Goal: Task Accomplishment & Management: Manage account settings

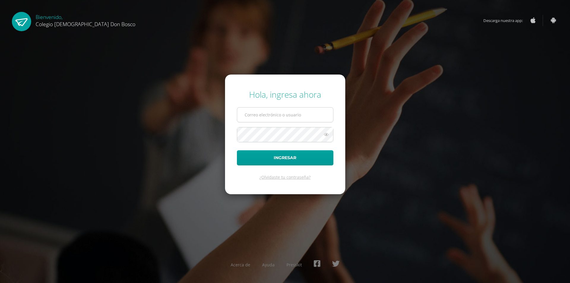
click at [262, 114] on input "text" at bounding box center [285, 115] width 96 height 15
type input "extracurricular@donbosco.edu.gt"
click at [237, 150] on button "Ingresar" at bounding box center [285, 157] width 97 height 15
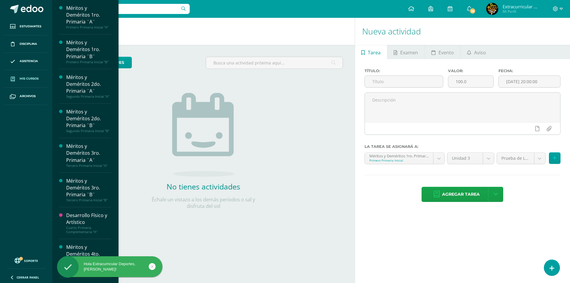
click at [36, 80] on span "Mis cursos" at bounding box center [29, 78] width 19 height 5
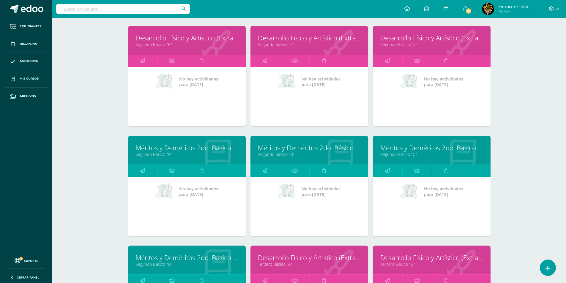
scroll to position [1383, 0]
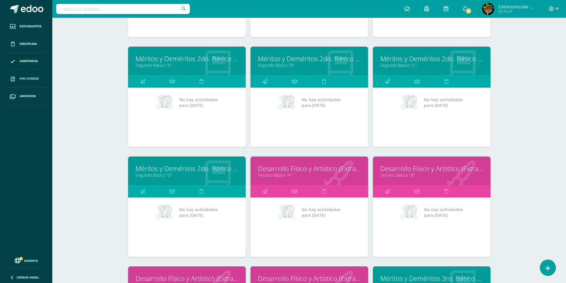
click at [177, 60] on link "Méritos y Deméritos 2do. Básico "A"" at bounding box center [186, 58] width 103 height 9
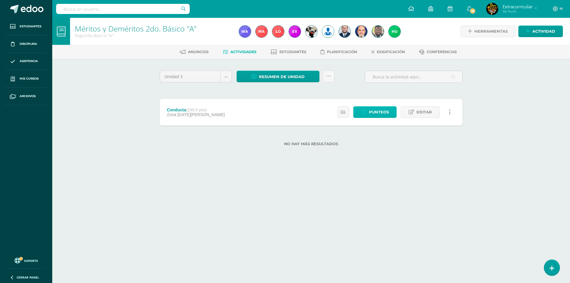
click at [372, 112] on span "Punteos" at bounding box center [379, 112] width 20 height 11
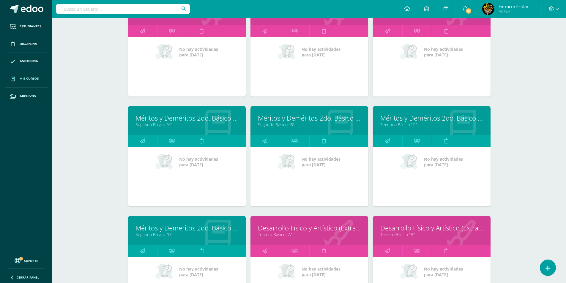
scroll to position [1413, 0]
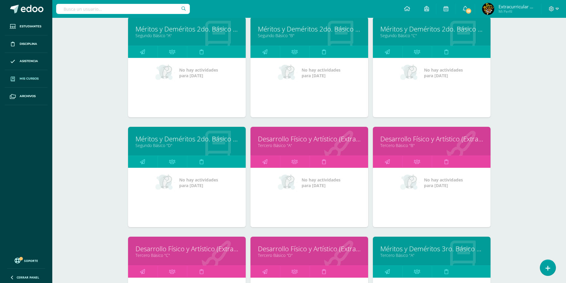
click at [299, 143] on link "Desarrollo Físico y Artístico (Extracurricular)" at bounding box center [309, 138] width 103 height 9
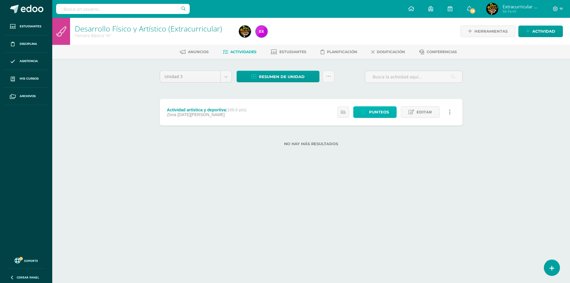
click at [364, 111] on icon at bounding box center [364, 112] width 6 height 5
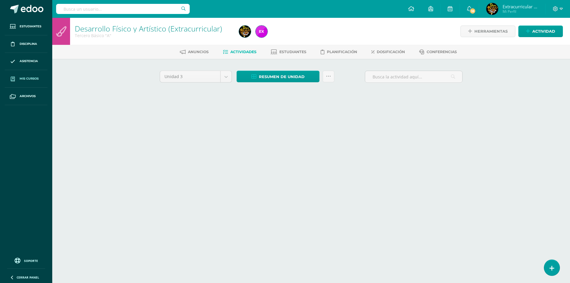
click at [23, 78] on span "Mis cursos" at bounding box center [29, 78] width 19 height 5
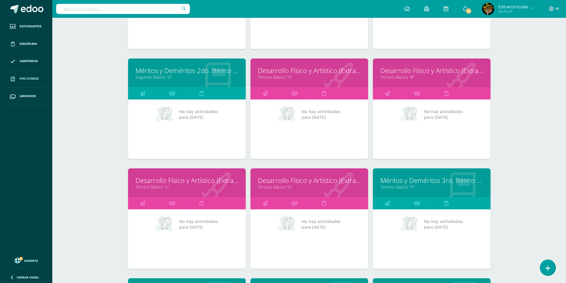
scroll to position [1570, 0]
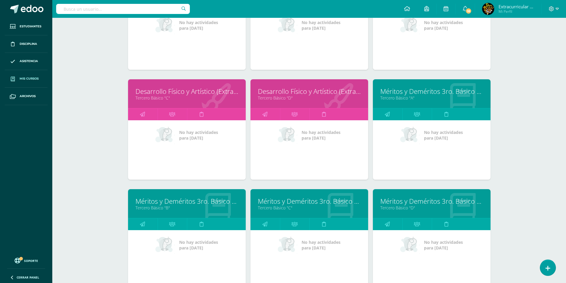
click at [433, 93] on link "Méritos y Deméritos 3ro. Básico "A"" at bounding box center [431, 91] width 103 height 9
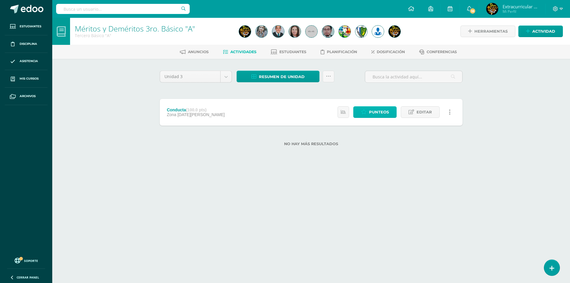
click at [364, 113] on icon at bounding box center [364, 112] width 6 height 5
click at [562, 12] on div at bounding box center [558, 9] width 24 height 18
click at [562, 11] on icon at bounding box center [561, 8] width 3 height 5
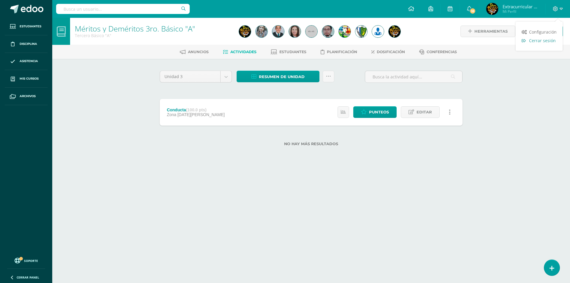
click at [544, 44] on link "Cerrar sesión" at bounding box center [539, 40] width 47 height 9
